Goal: Transaction & Acquisition: Book appointment/travel/reservation

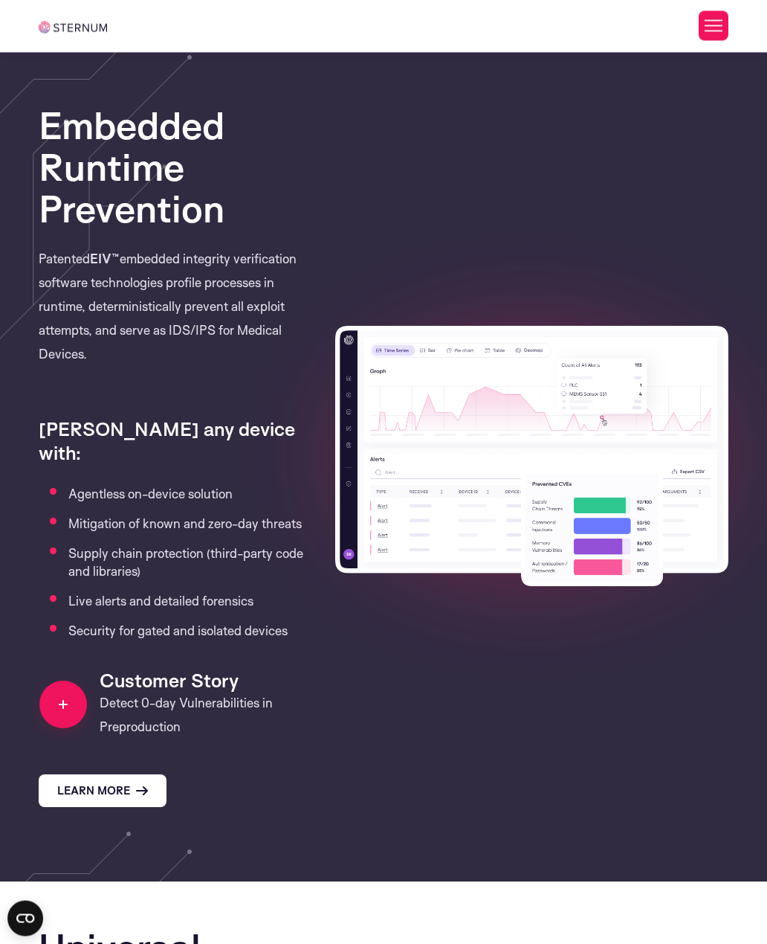
scroll to position [1512, 0]
click at [109, 774] on link "Learn More" at bounding box center [103, 790] width 128 height 33
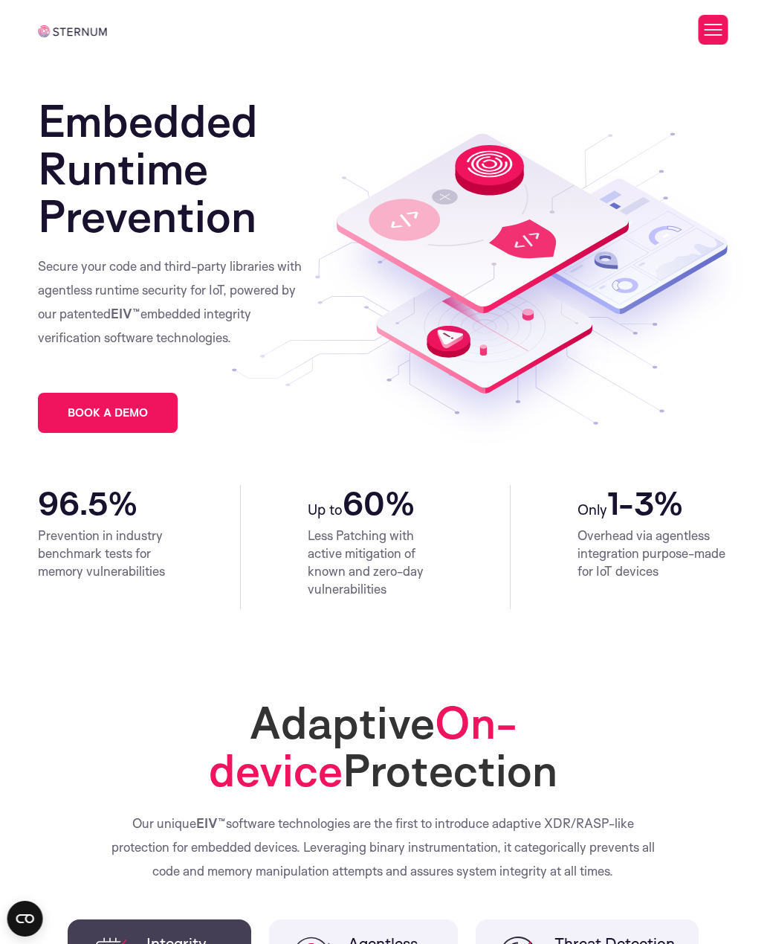
scroll to position [0, 10]
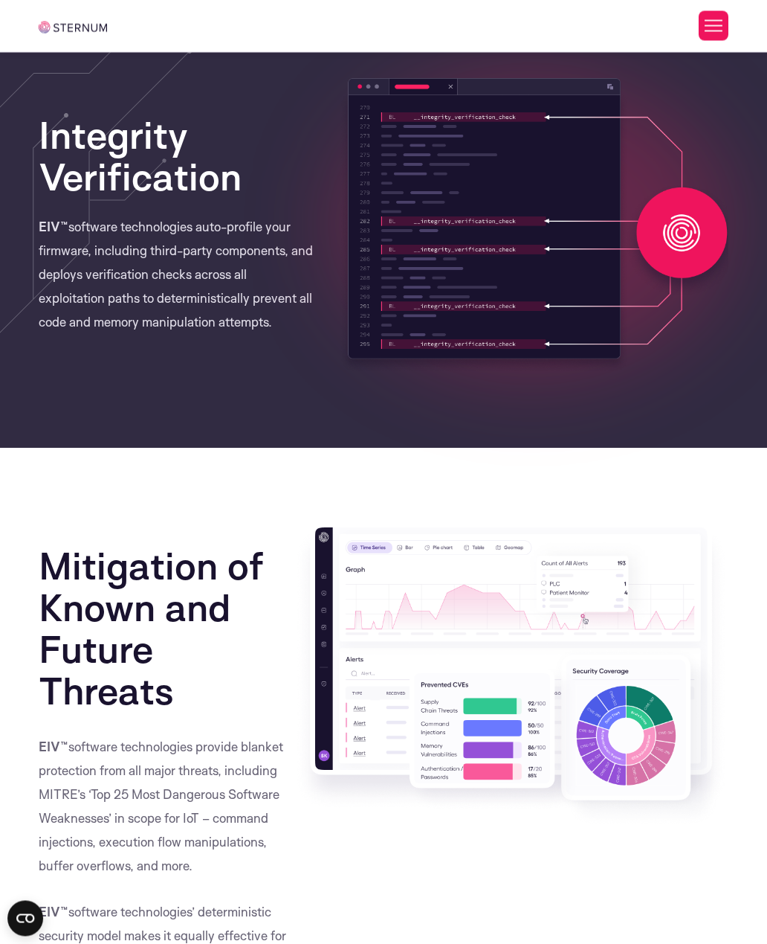
scroll to position [983, 0]
click at [21, 936] on circle "Open CMP widget" at bounding box center [25, 918] width 36 height 36
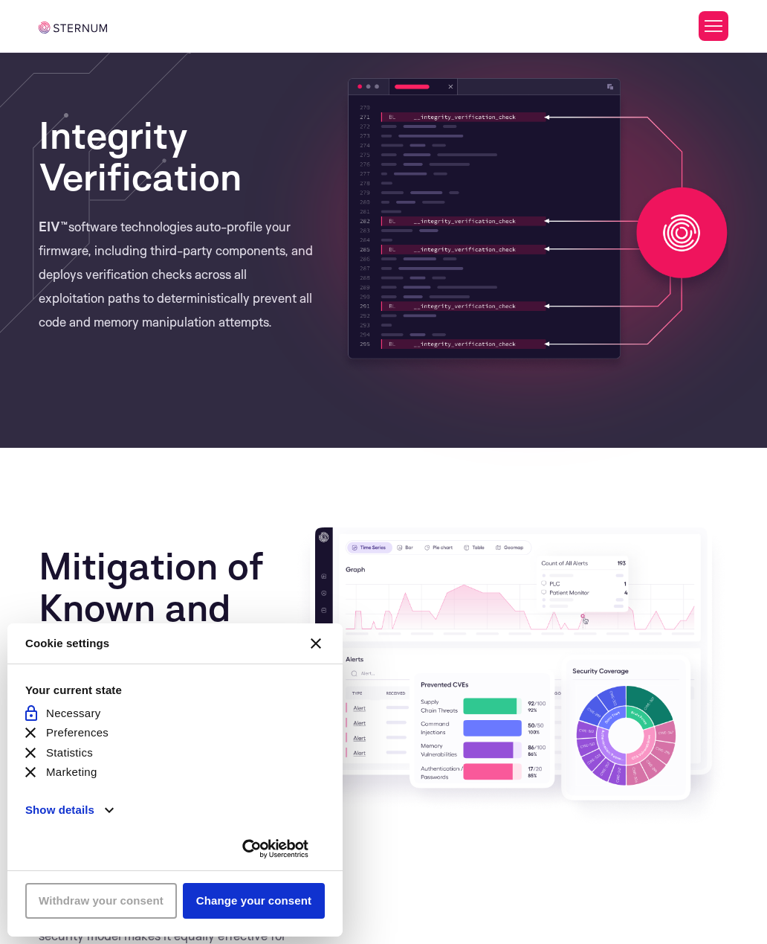
scroll to position [0, 0]
click at [183, 918] on button "Change your consent" at bounding box center [254, 901] width 142 height 36
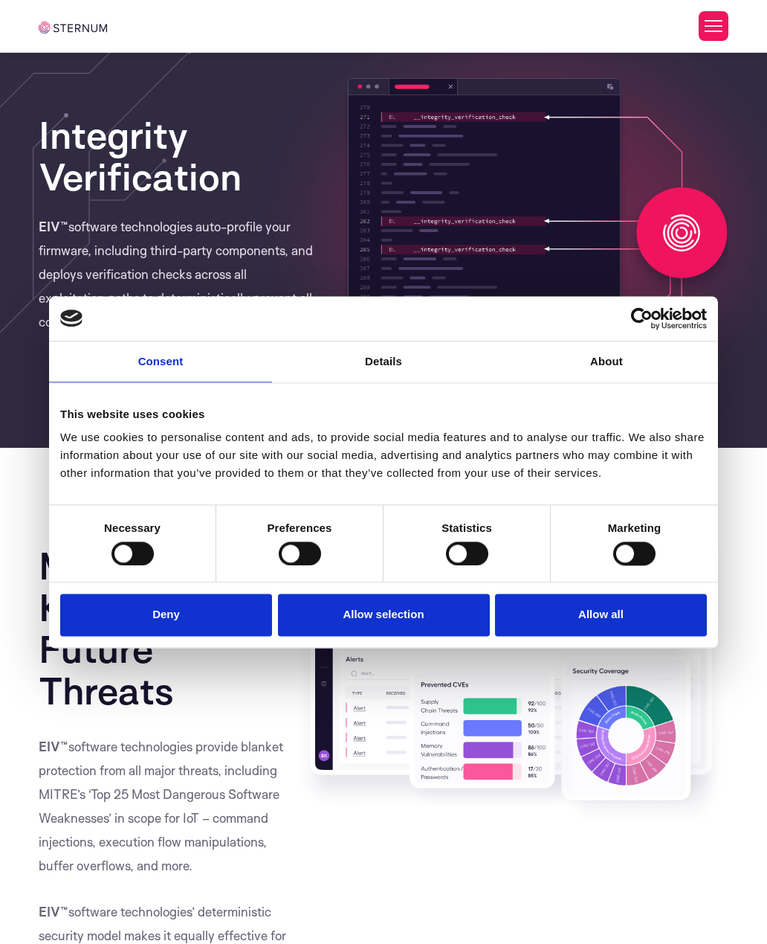
click at [152, 565] on div at bounding box center [133, 553] width 42 height 24
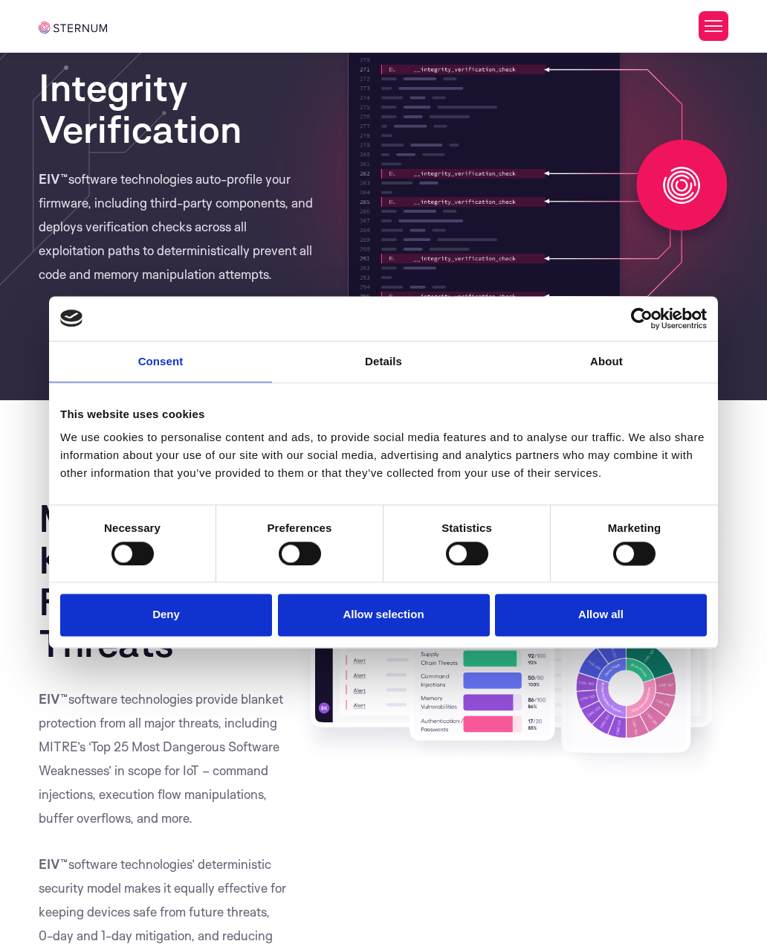
click at [628, 623] on button "Allow all" at bounding box center [601, 615] width 212 height 42
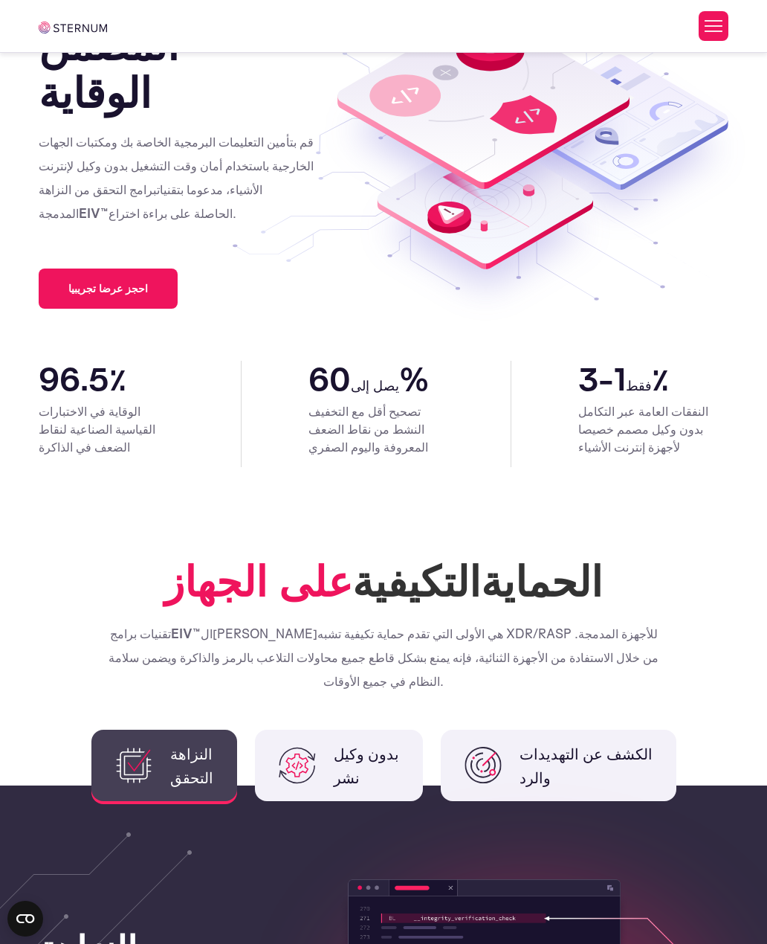
scroll to position [118, 0]
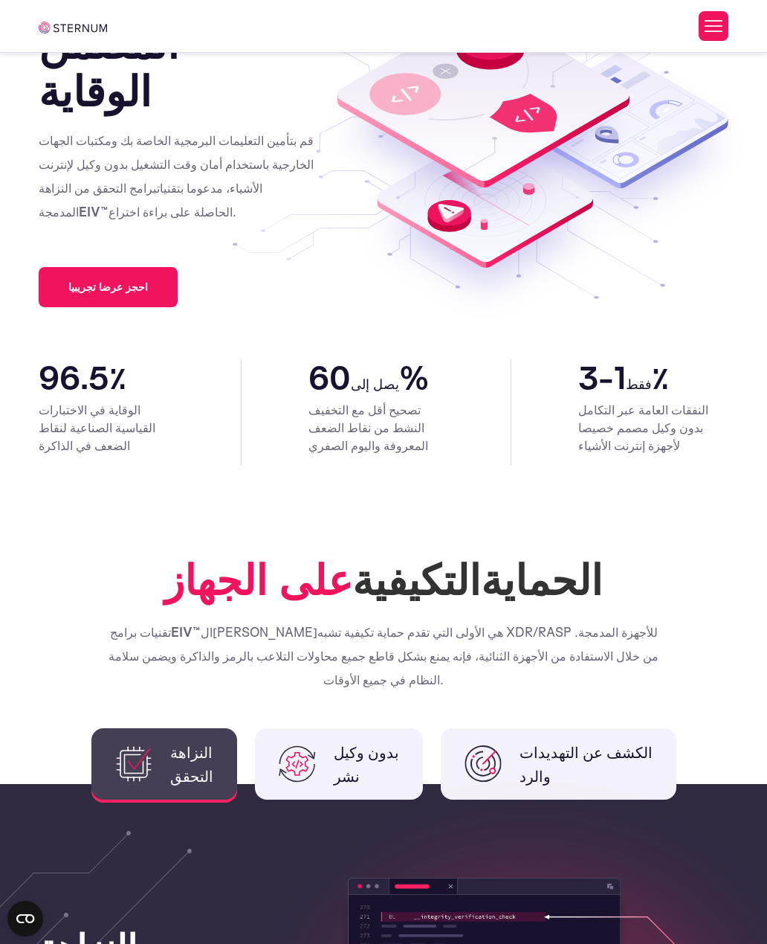
click at [126, 287] on span "احجز عرضا تجريبيا" at bounding box center [108, 287] width 80 height 10
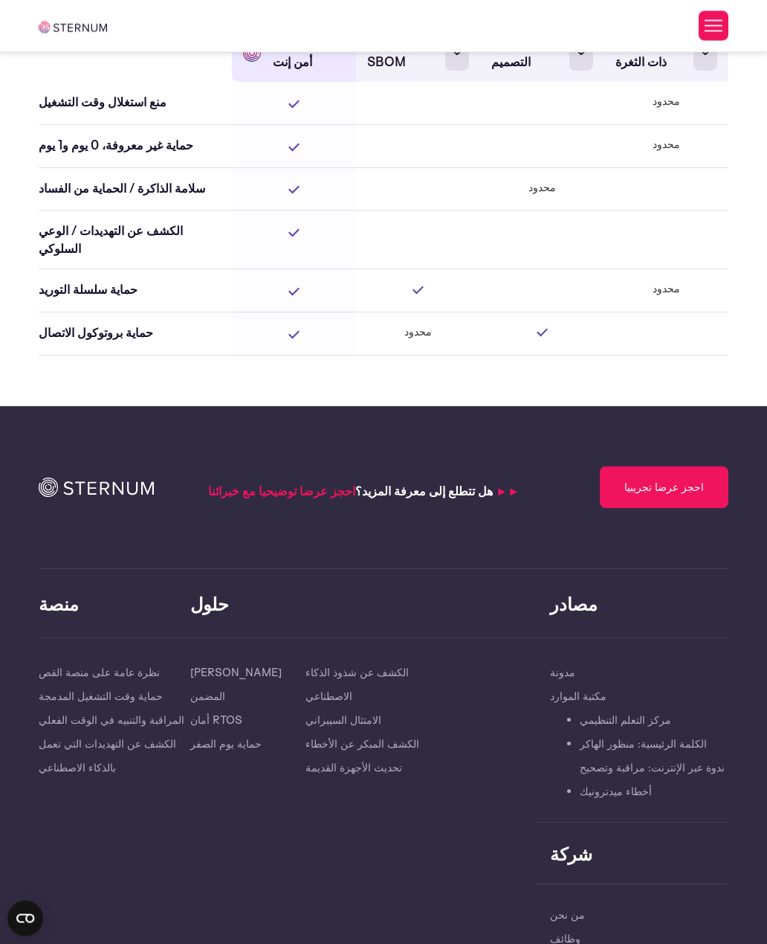
scroll to position [3800, 0]
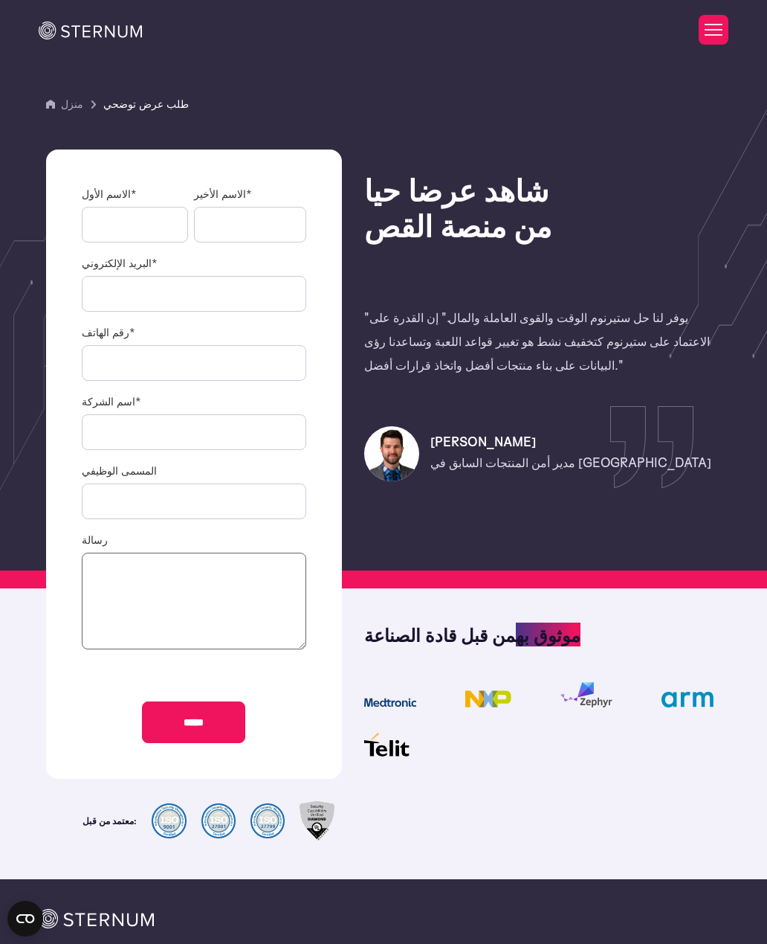
click at [683, 145] on div "شاهد عرضا حيا من منصة القص "يوفر لنا حل ستيرنوم الوقت والقوى العاملة والمال." إ…" at bounding box center [539, 464] width 380 height 644
click at [636, 700] on div at bounding box center [543, 723] width 358 height 82
